Goal: Navigation & Orientation: Find specific page/section

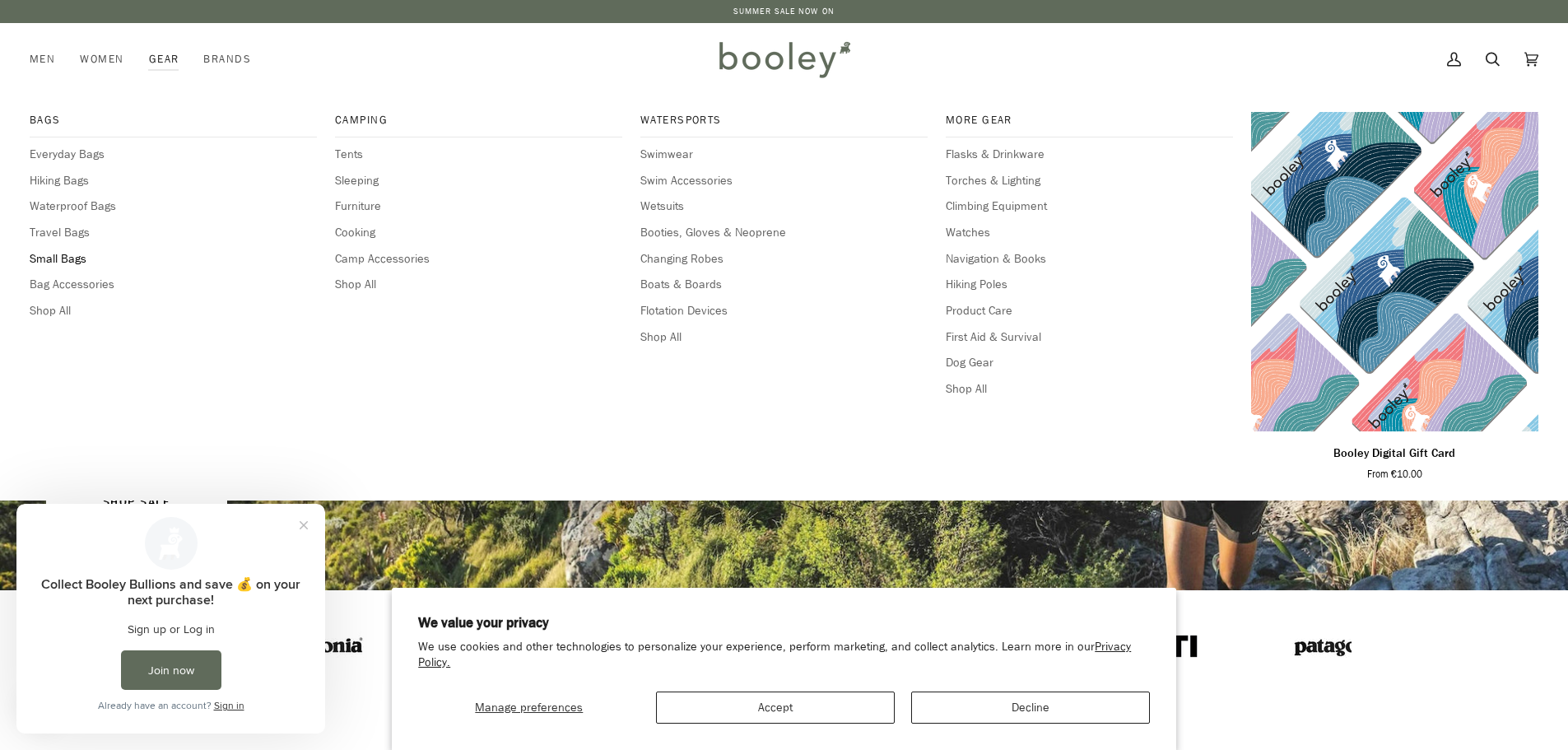
click at [54, 261] on span "Small Bags" at bounding box center [173, 259] width 287 height 18
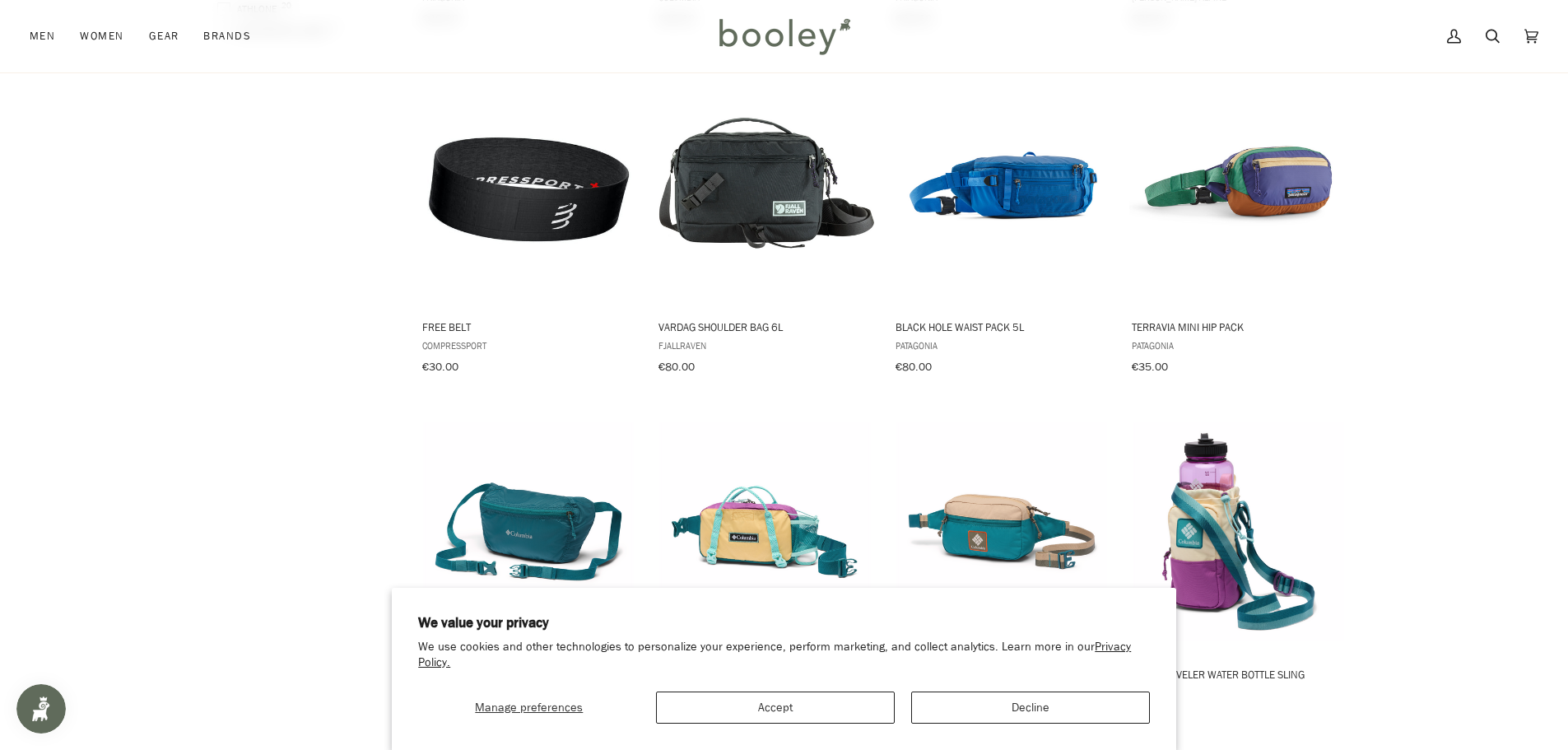
scroll to position [1564, 0]
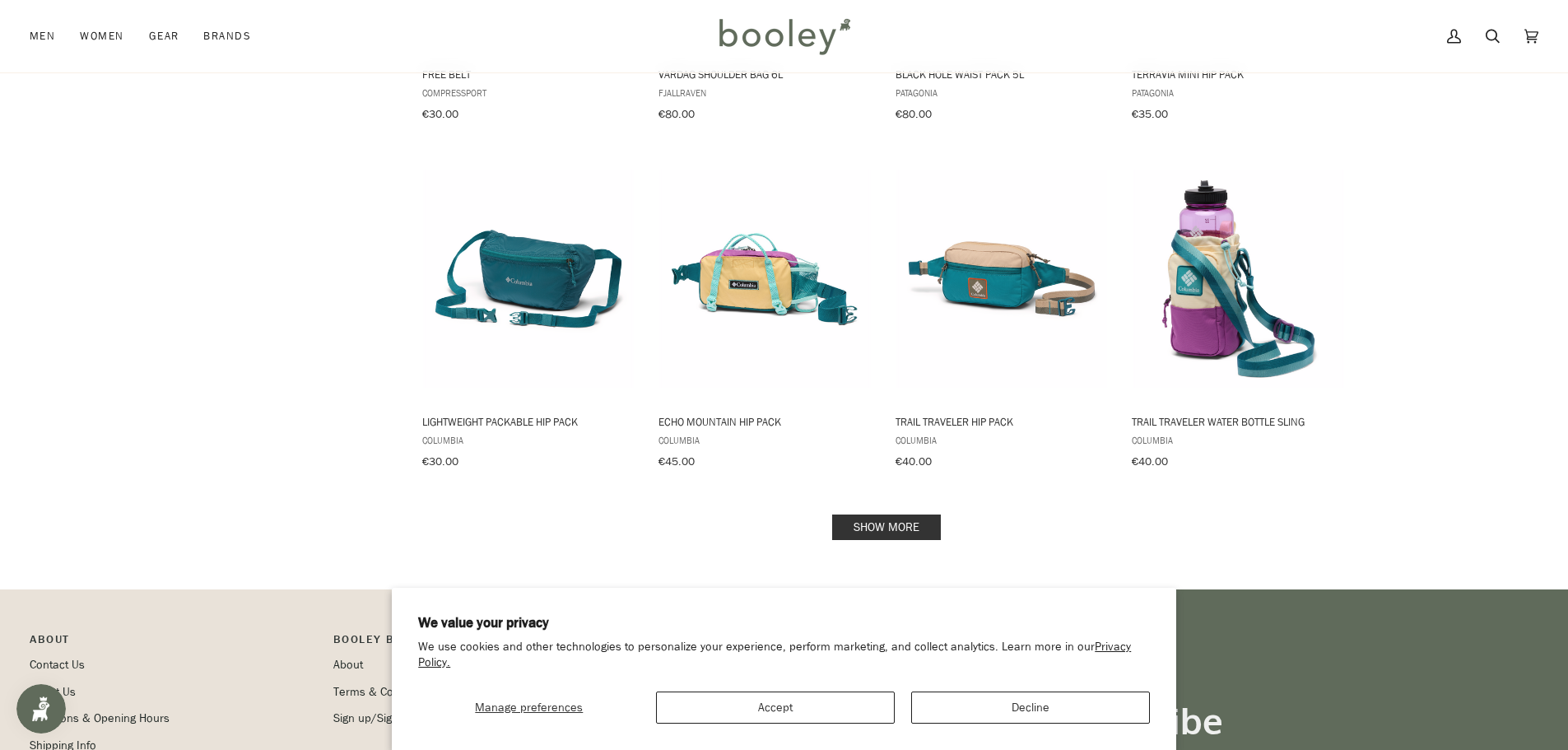
click at [873, 514] on link "Show more" at bounding box center [886, 527] width 108 height 26
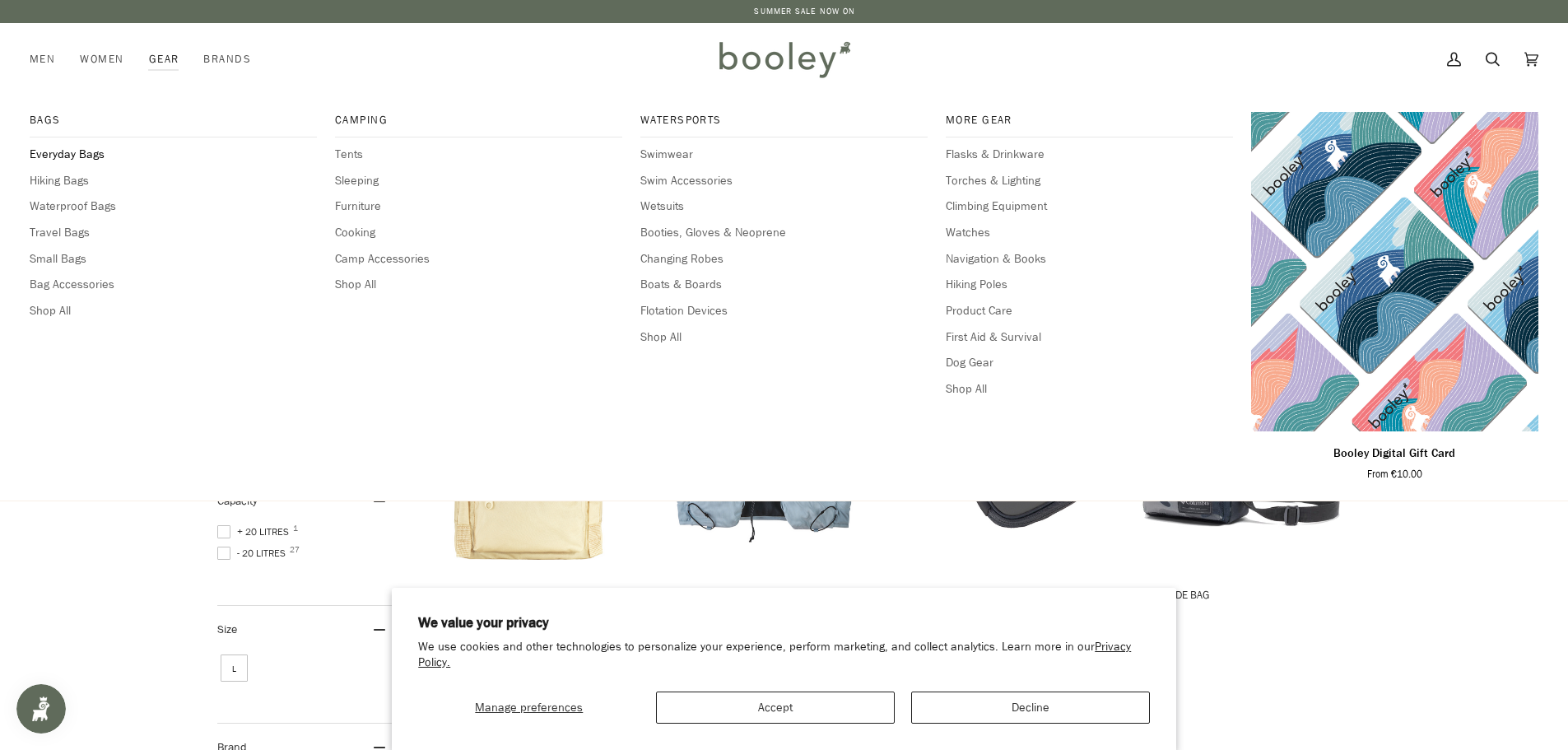
click at [72, 154] on span "Everyday Bags" at bounding box center [173, 154] width 287 height 18
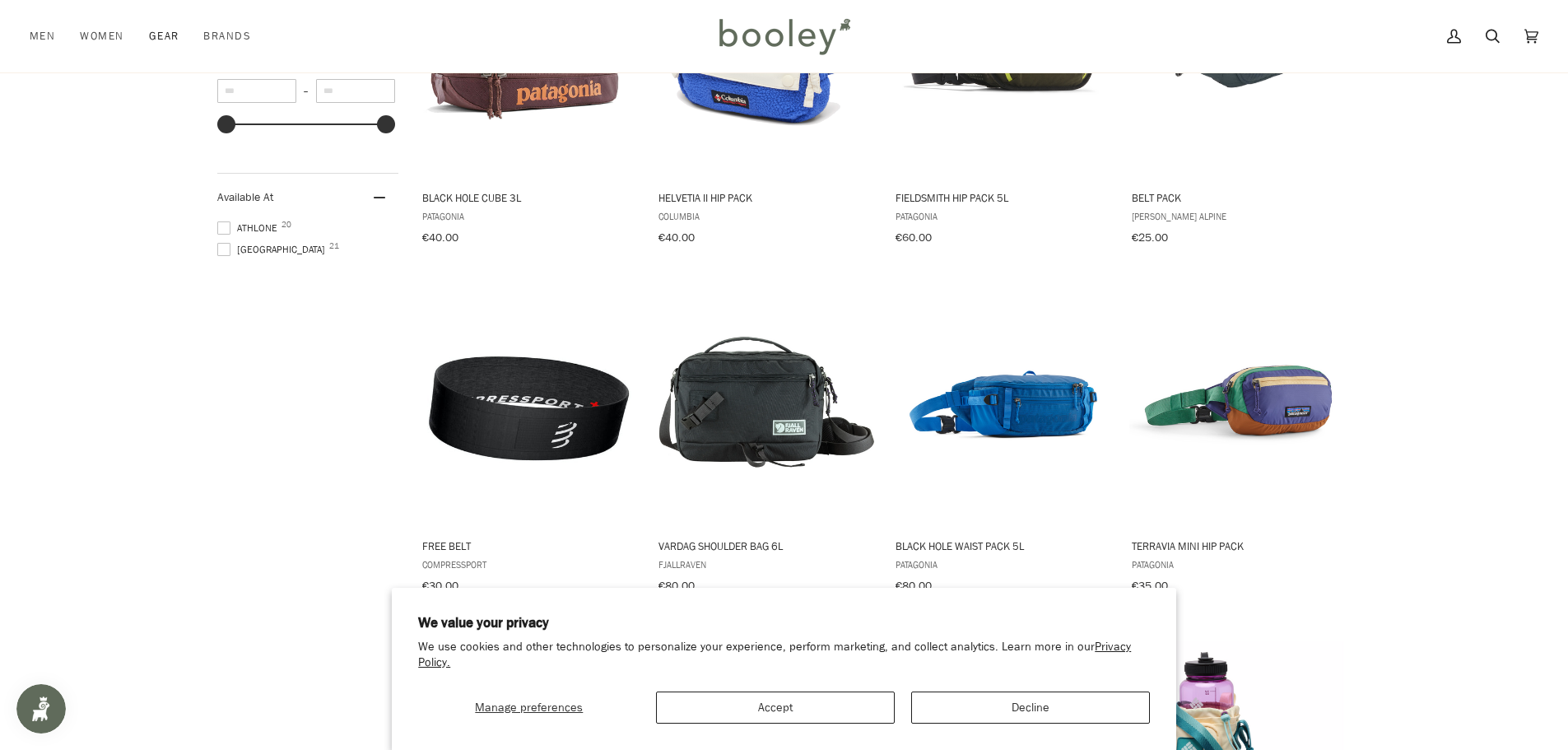
scroll to position [1417, 0]
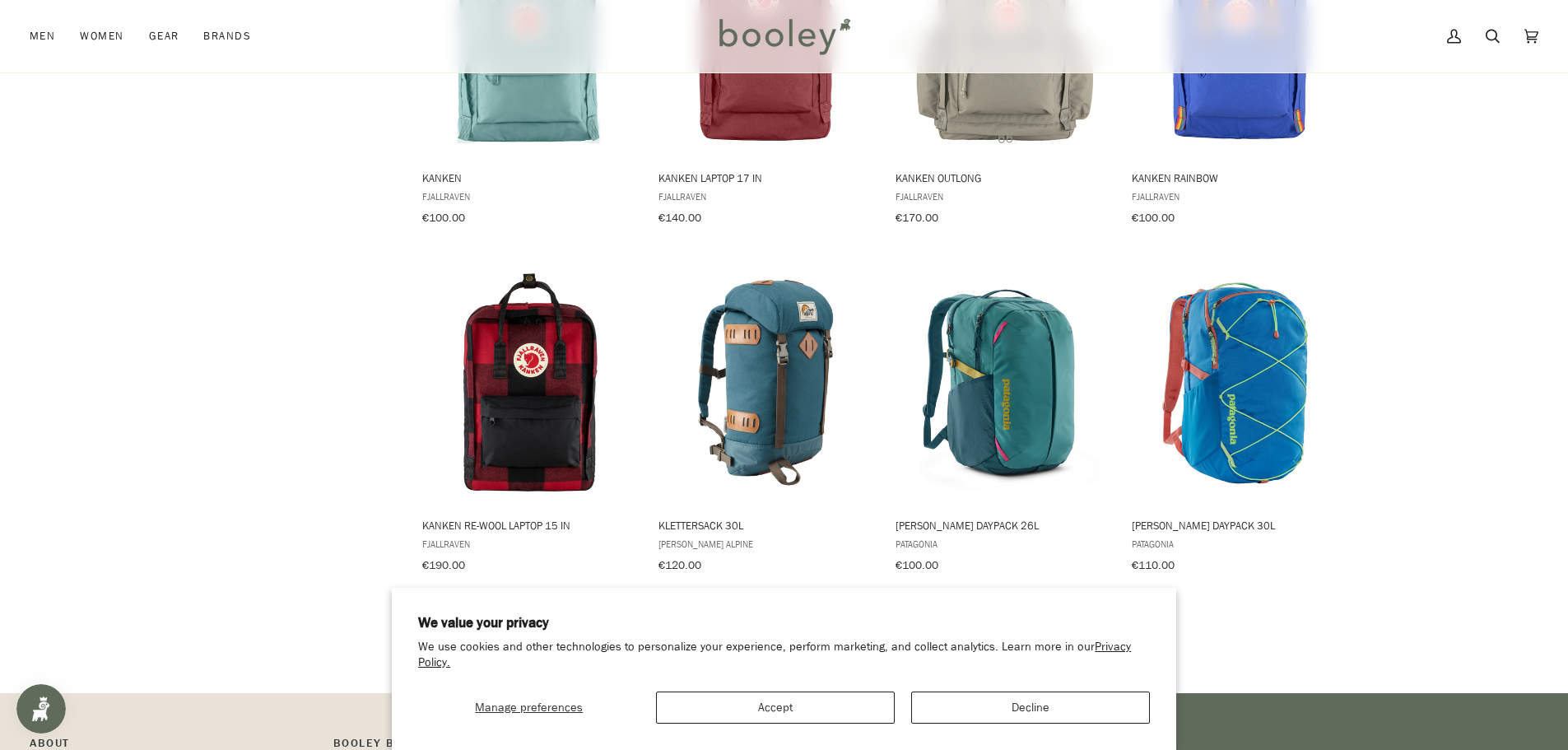
scroll to position [1811, 0]
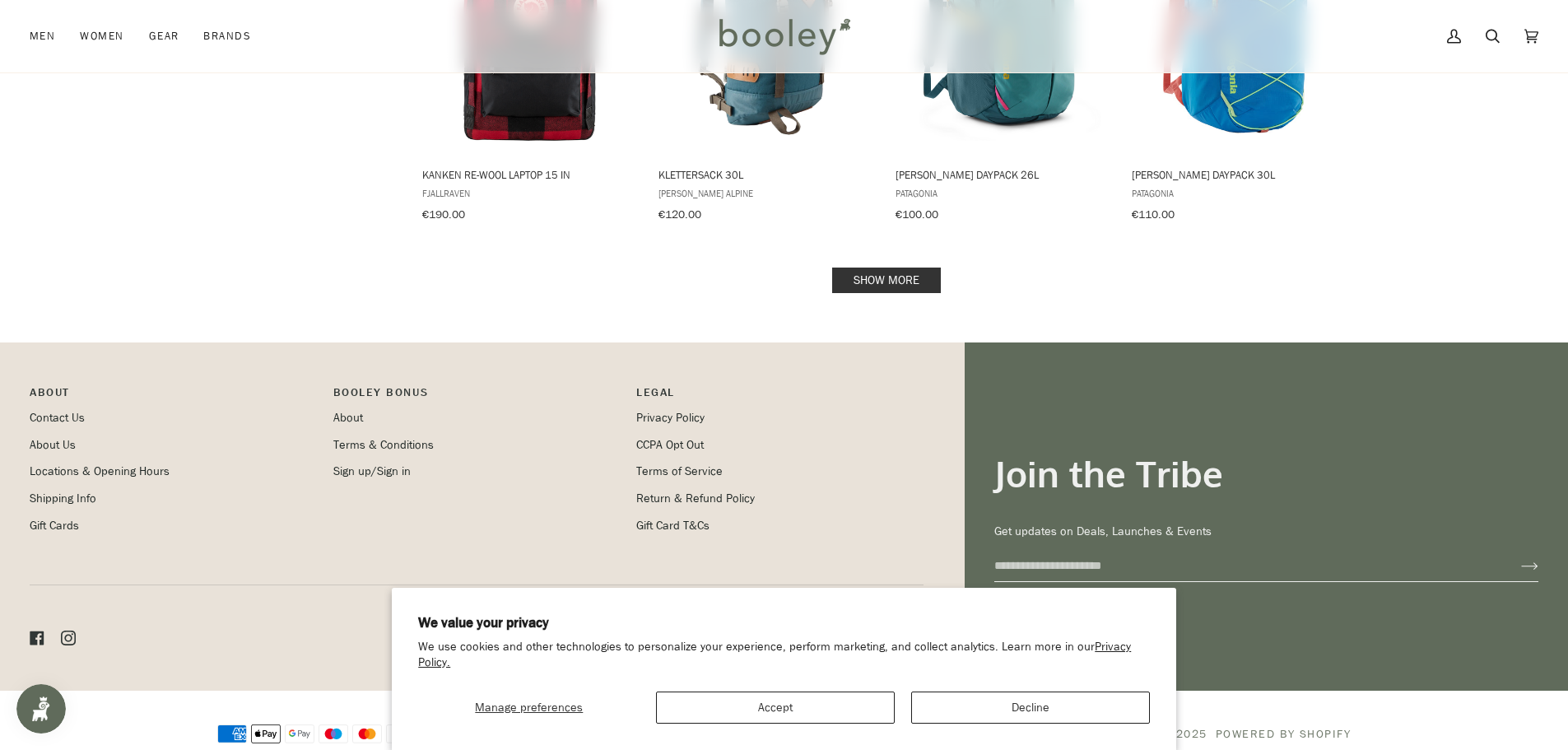
click at [869, 267] on link "Show more" at bounding box center [886, 280] width 108 height 26
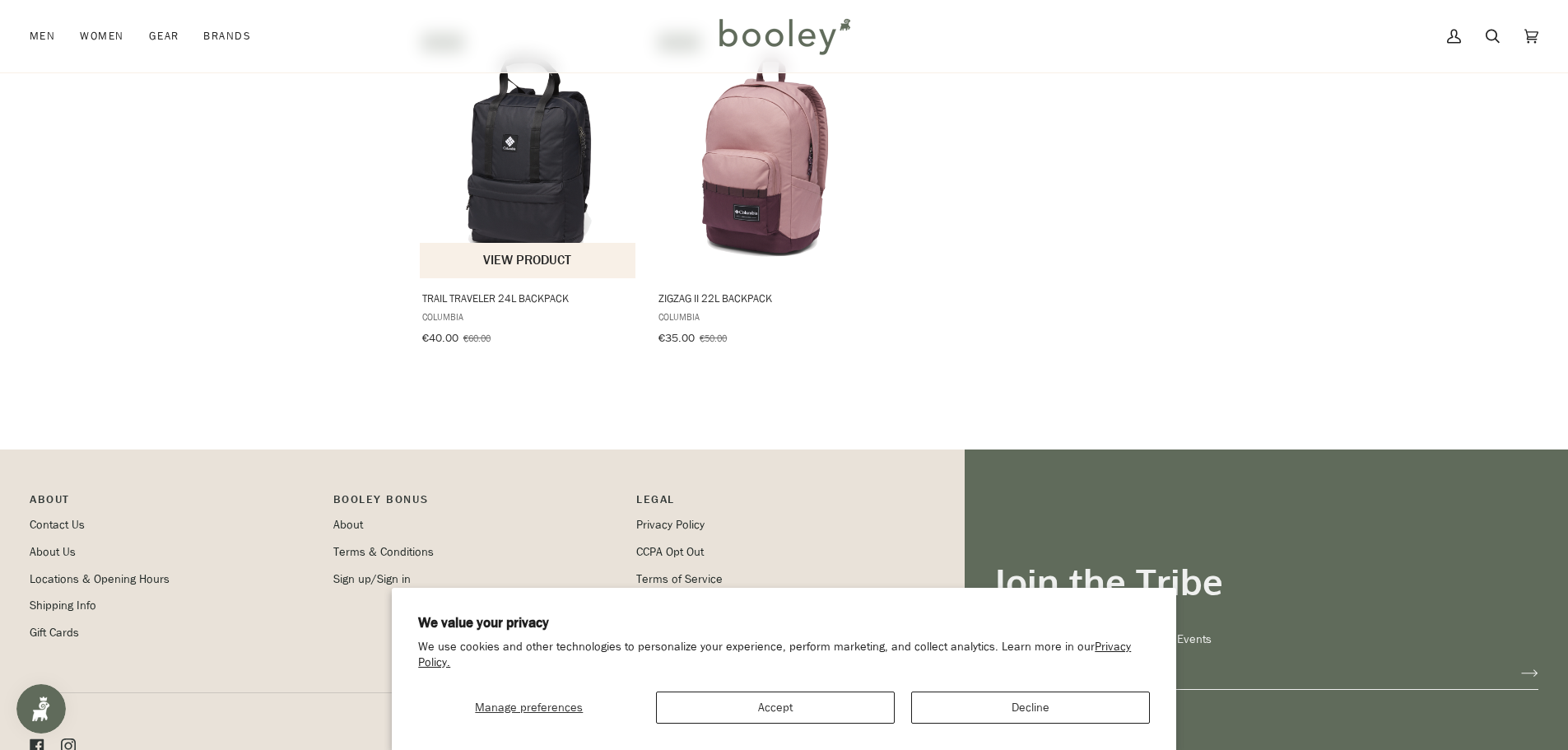
scroll to position [2040, 0]
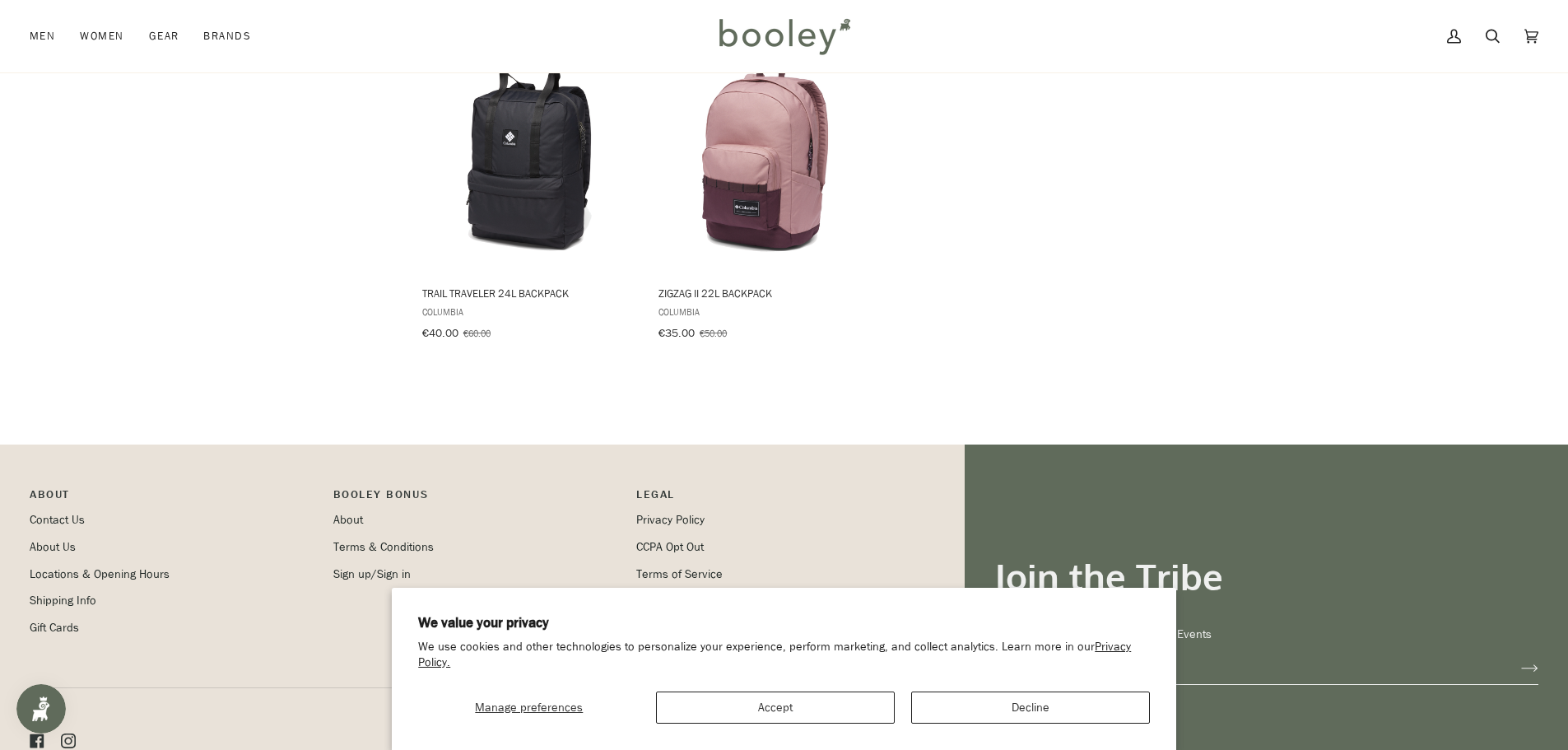
scroll to position [1958, 0]
